Goal: Task Accomplishment & Management: Use online tool/utility

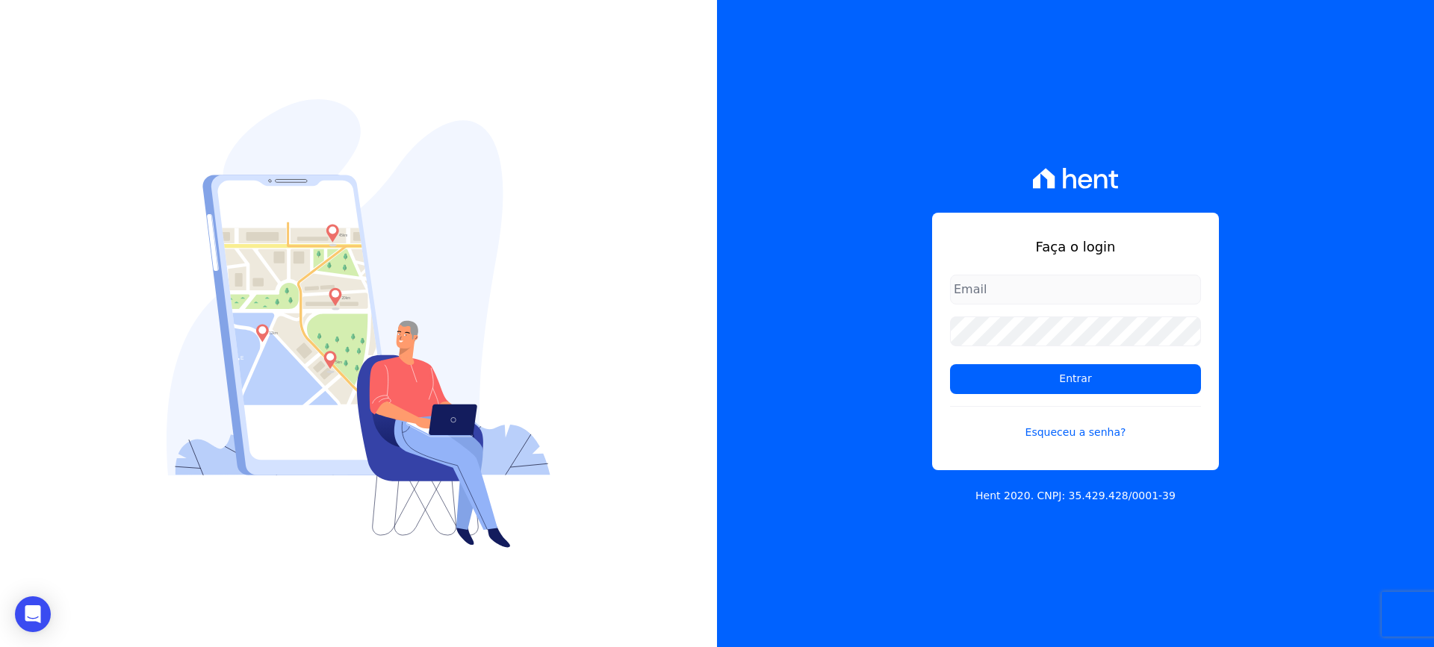
drag, startPoint x: 1000, startPoint y: 286, endPoint x: 1006, endPoint y: 294, distance: 10.2
click at [1000, 286] on input "email" at bounding box center [1075, 290] width 251 height 30
type input "[EMAIL_ADDRESS][DOMAIN_NAME]"
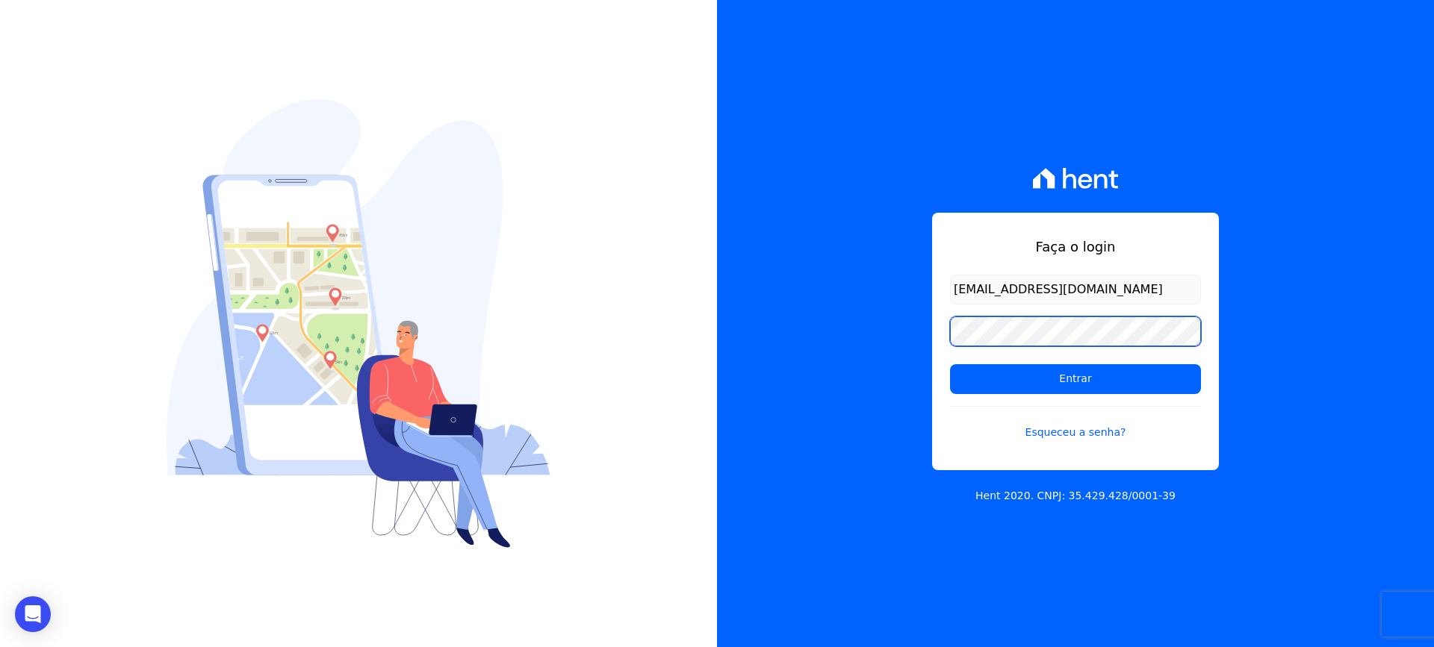
click at [950, 364] on input "Entrar" at bounding box center [1075, 379] width 251 height 30
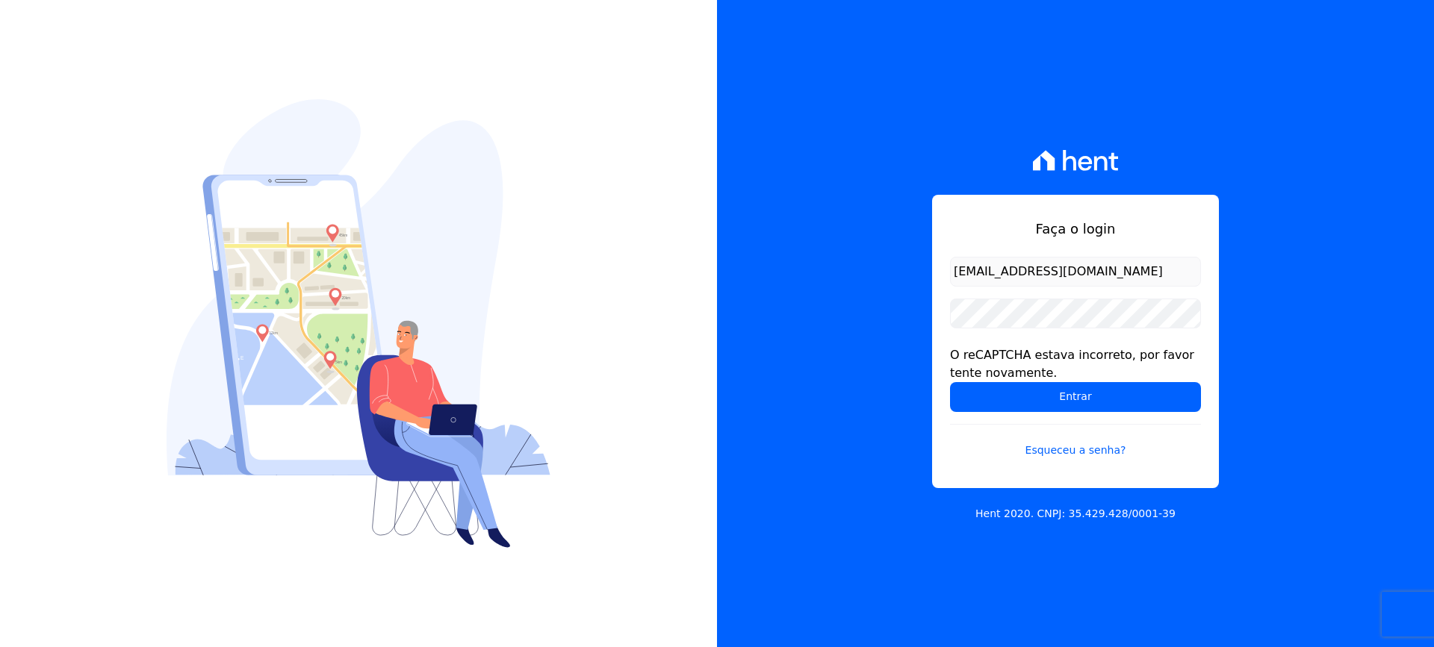
click at [1127, 276] on input "financeiro@vlbarros.com.br" at bounding box center [1075, 272] width 251 height 30
type input "financeiro@vlbarros.com.br"
click at [1078, 396] on input "Entrar" at bounding box center [1075, 397] width 251 height 30
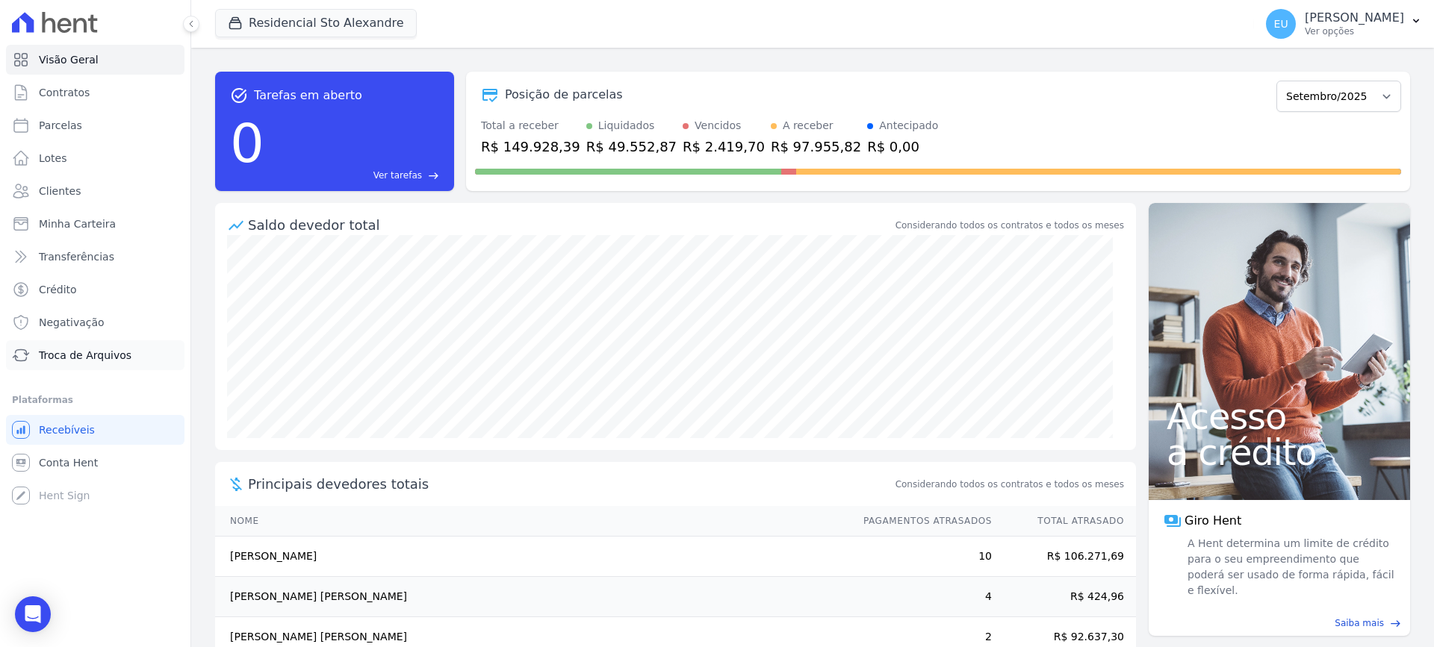
click at [83, 352] on span "Troca de Arquivos" at bounding box center [85, 355] width 93 height 15
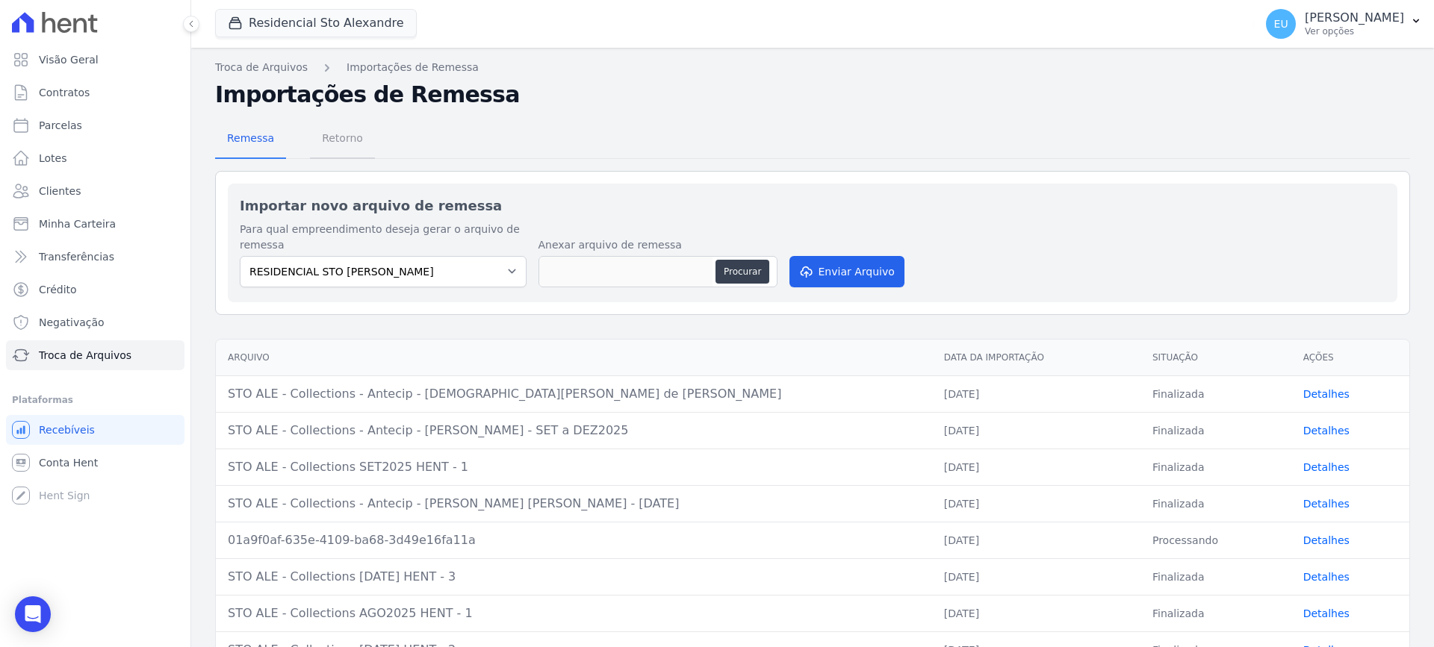
click at [330, 130] on span "Retorno" at bounding box center [342, 138] width 59 height 30
